Goal: Navigation & Orientation: Find specific page/section

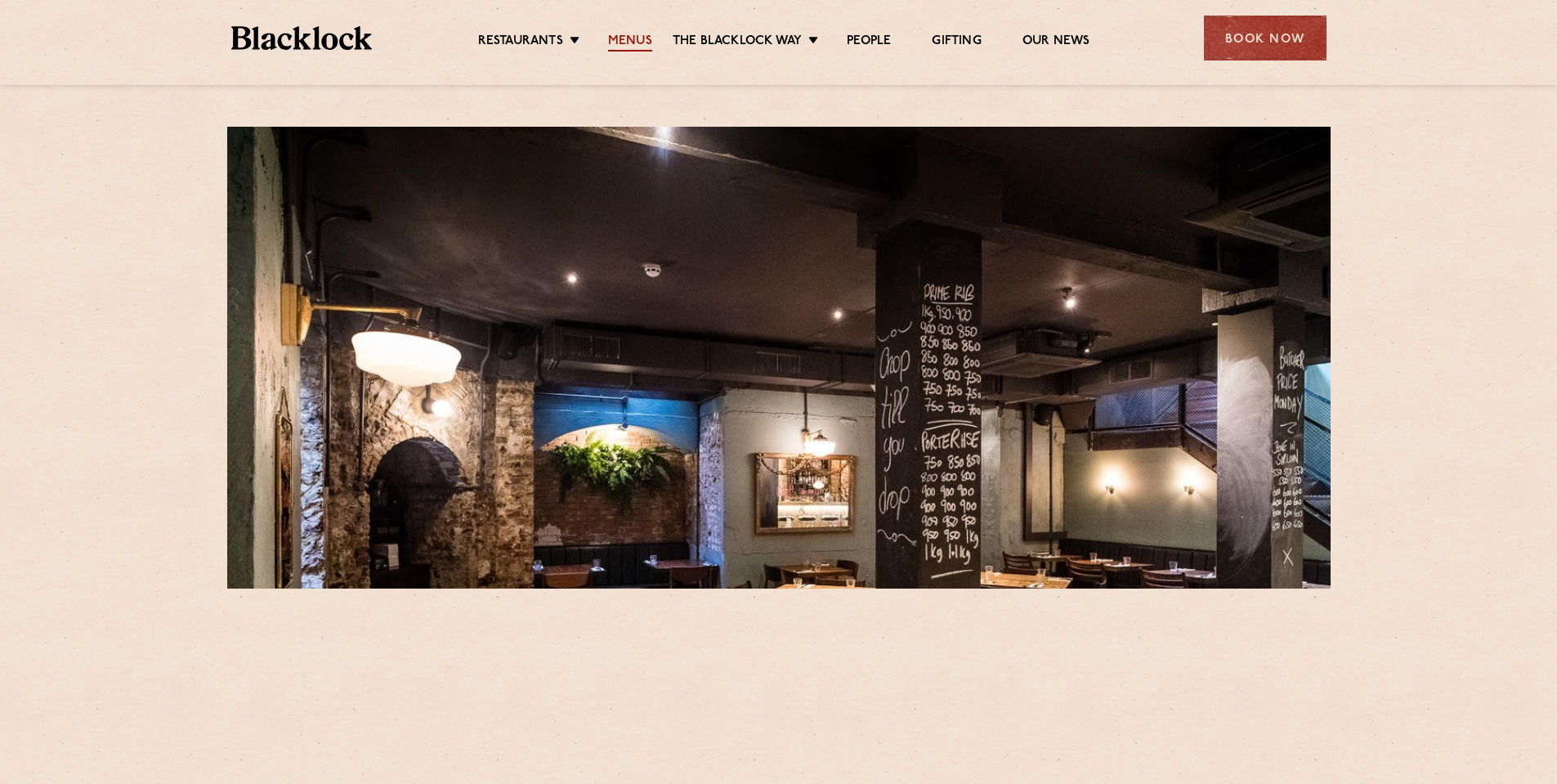
click at [622, 37] on link "Menus" at bounding box center [630, 42] width 44 height 18
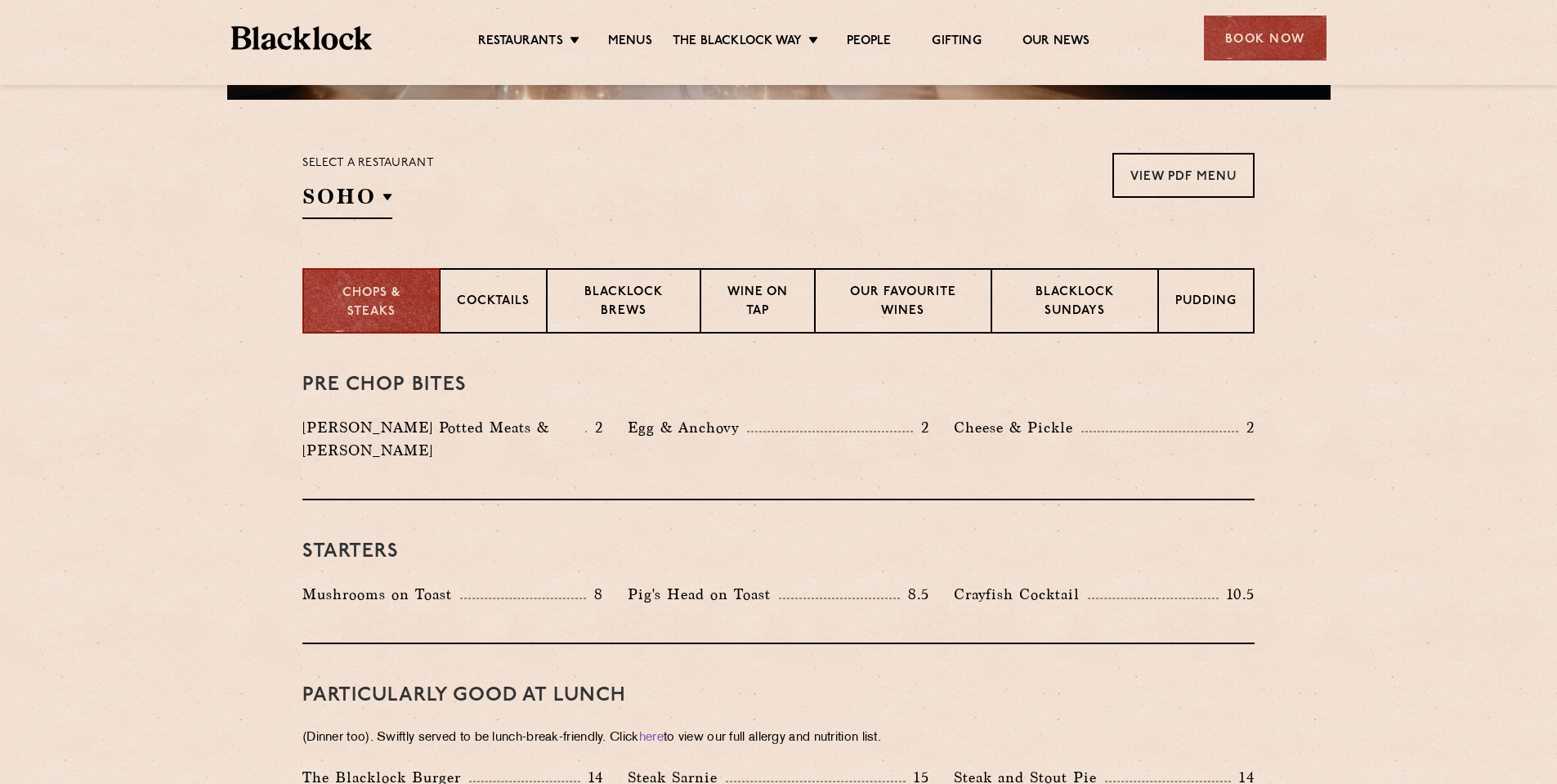
scroll to position [491, 0]
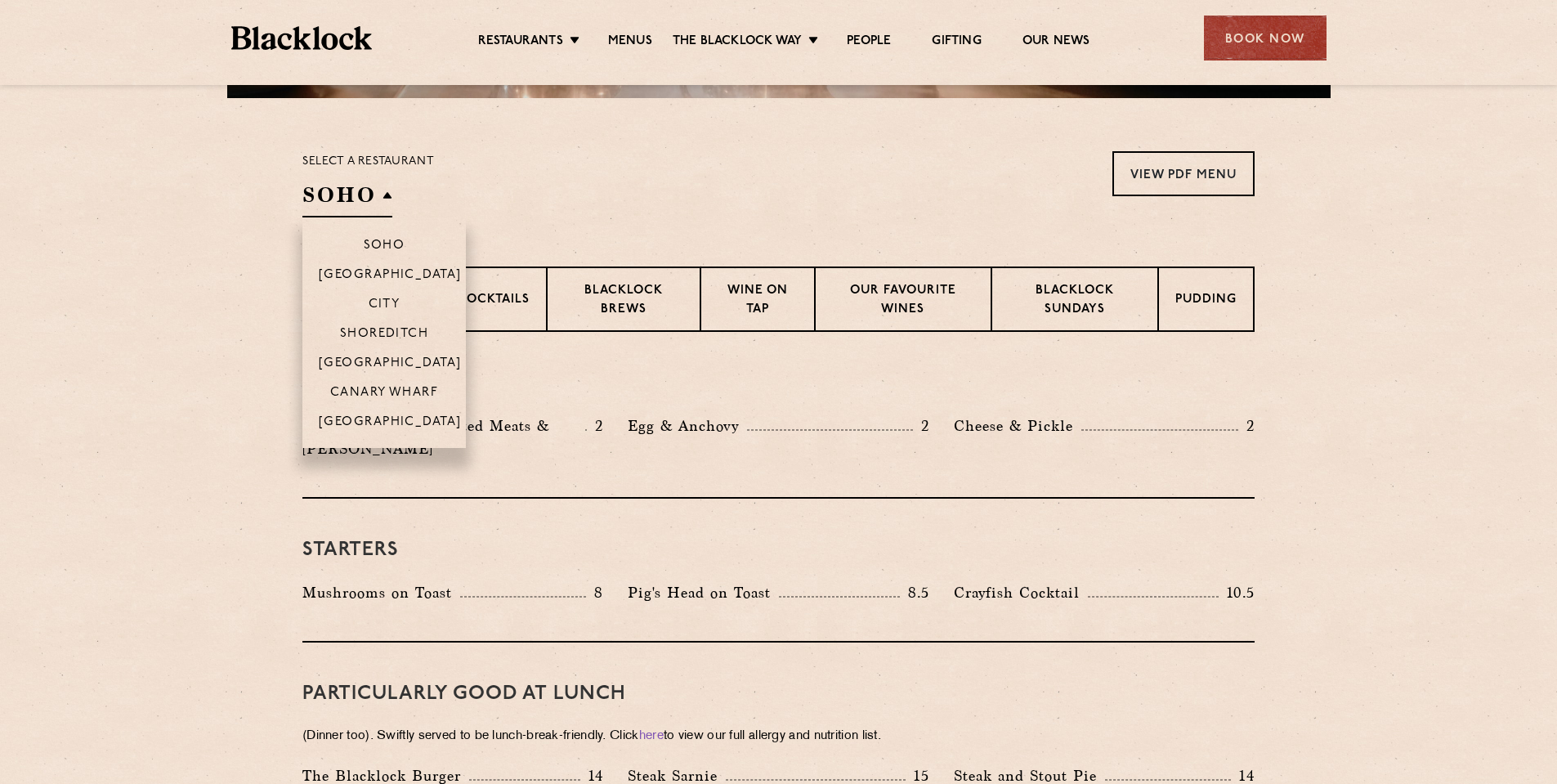
click at [335, 199] on h2 "SOHO" at bounding box center [348, 198] width 90 height 37
click at [384, 298] on p "City" at bounding box center [384, 305] width 31 height 16
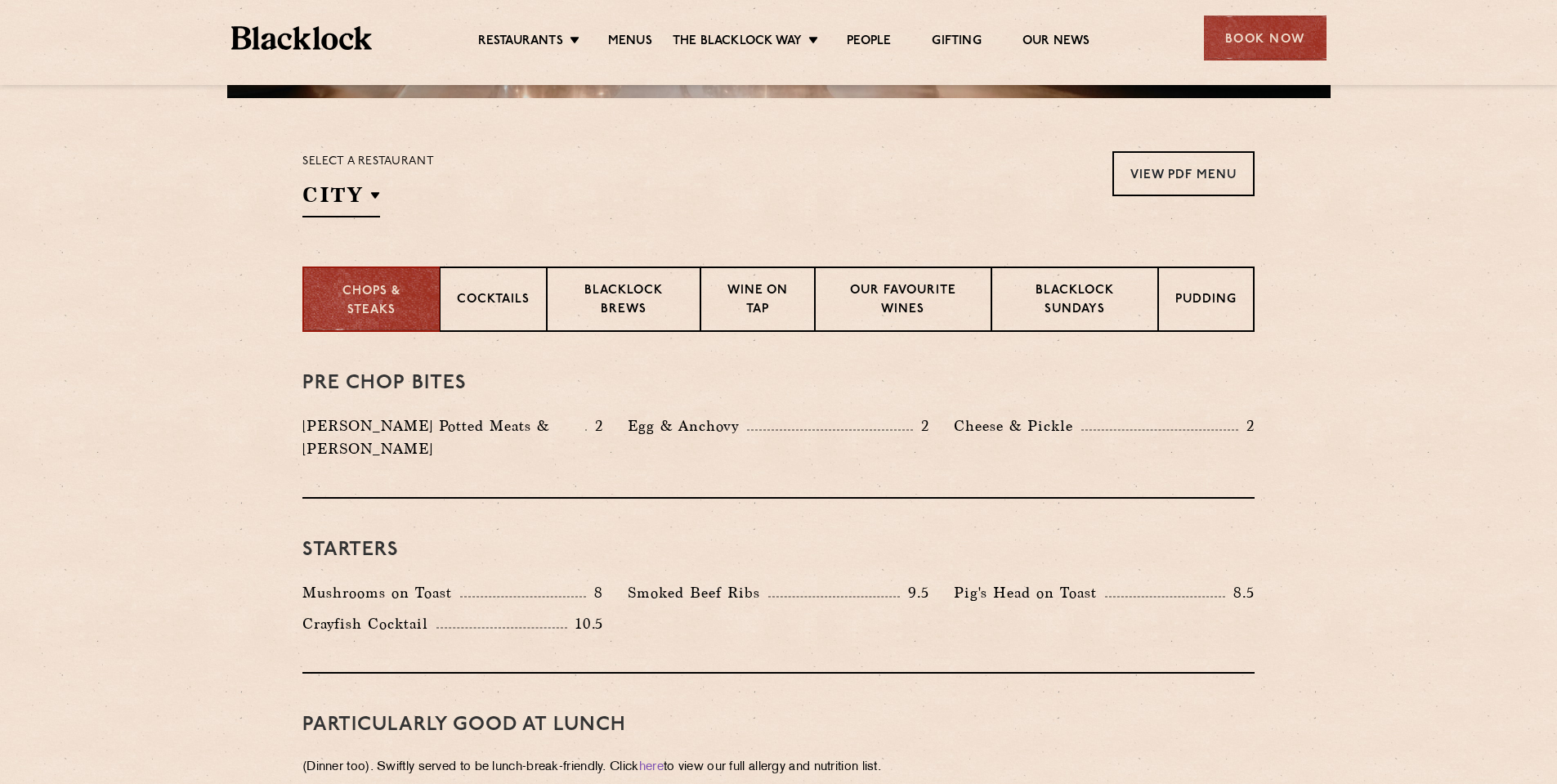
click at [1363, 203] on section "Select a restaurant City [GEOGRAPHIC_DATA] [GEOGRAPHIC_DATA] [GEOGRAPHIC_DATA] …" at bounding box center [778, 182] width 1557 height 168
